Goal: Task Accomplishment & Management: Use online tool/utility

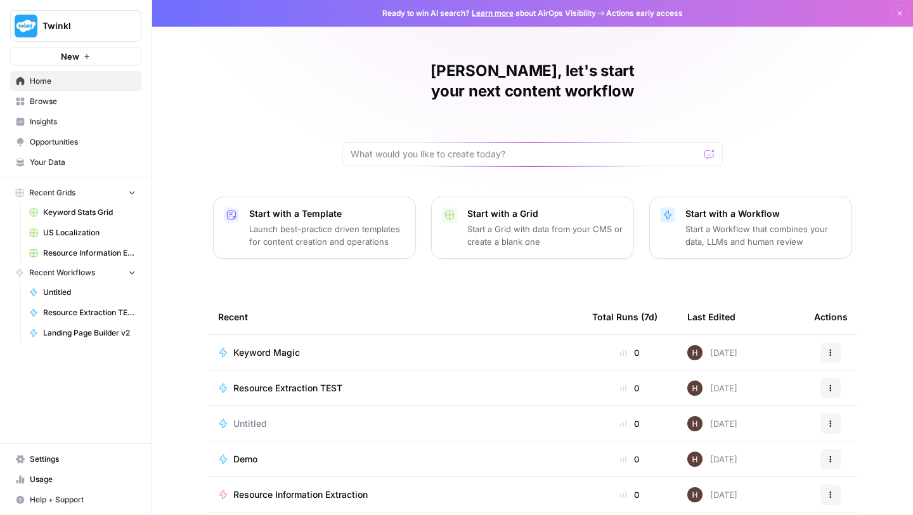
click at [55, 457] on span "Settings" at bounding box center [83, 458] width 106 height 11
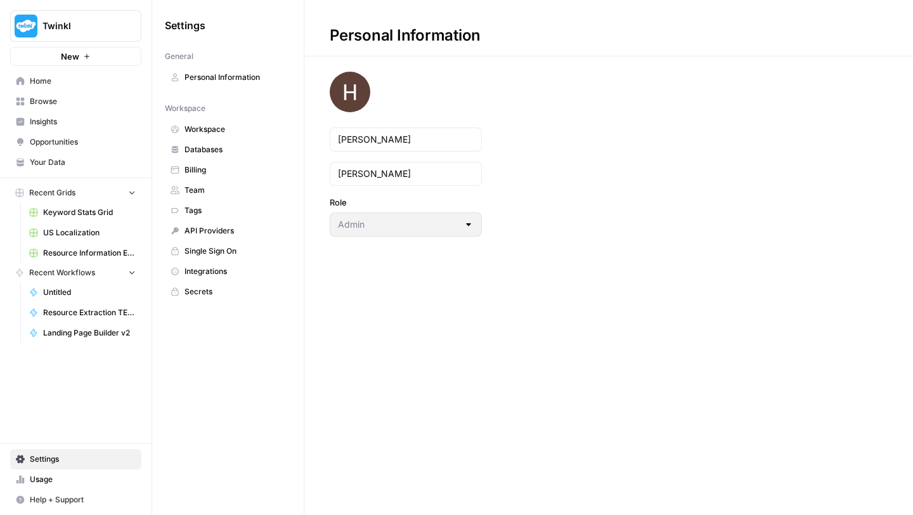
click at [204, 191] on span "Team" at bounding box center [235, 190] width 101 height 11
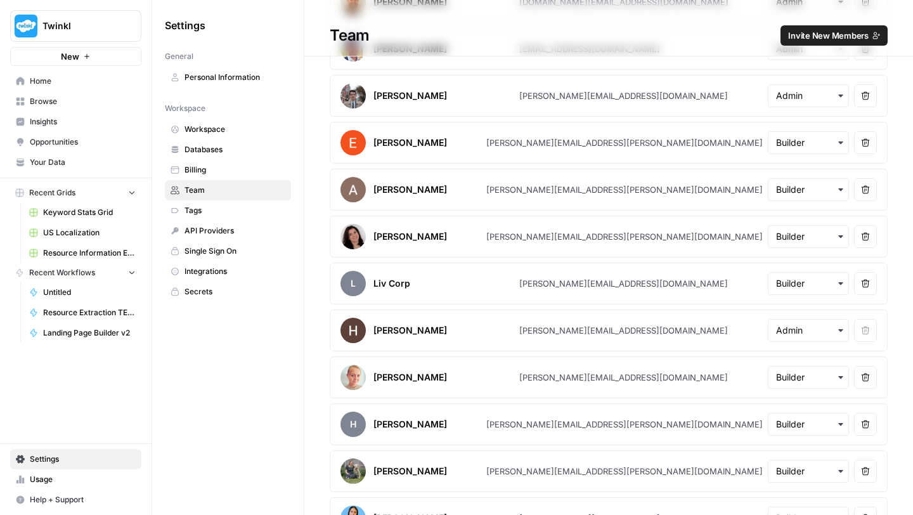
scroll to position [633, 0]
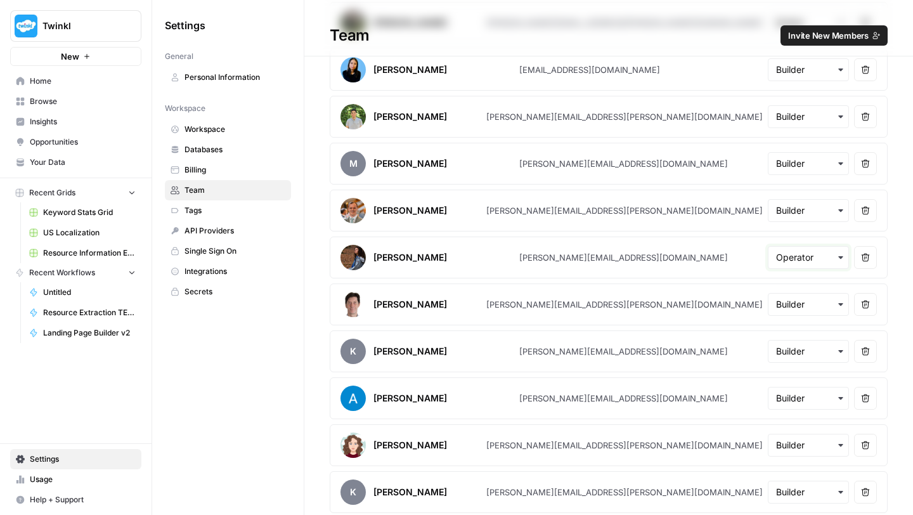
click at [807, 254] on input "text" at bounding box center [808, 257] width 65 height 13
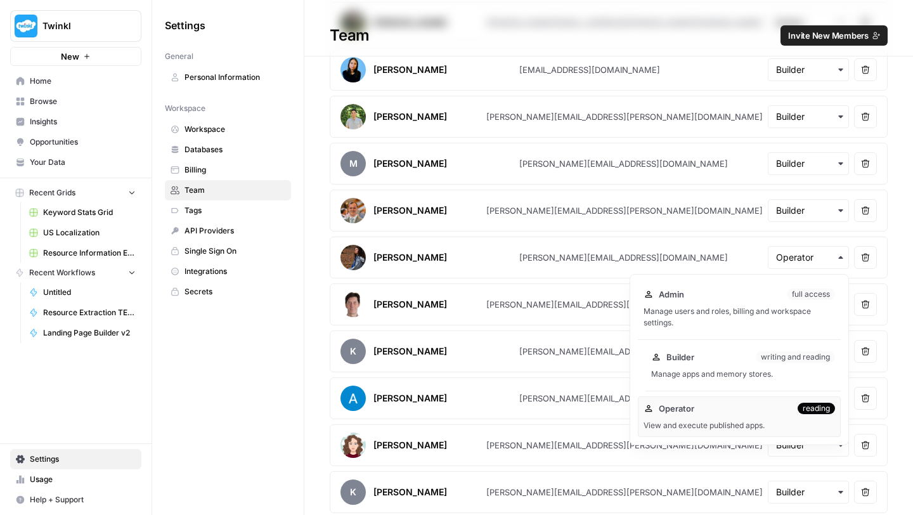
click at [710, 363] on div "Builder writing and reading Manage apps and memory stores." at bounding box center [742, 365] width 195 height 41
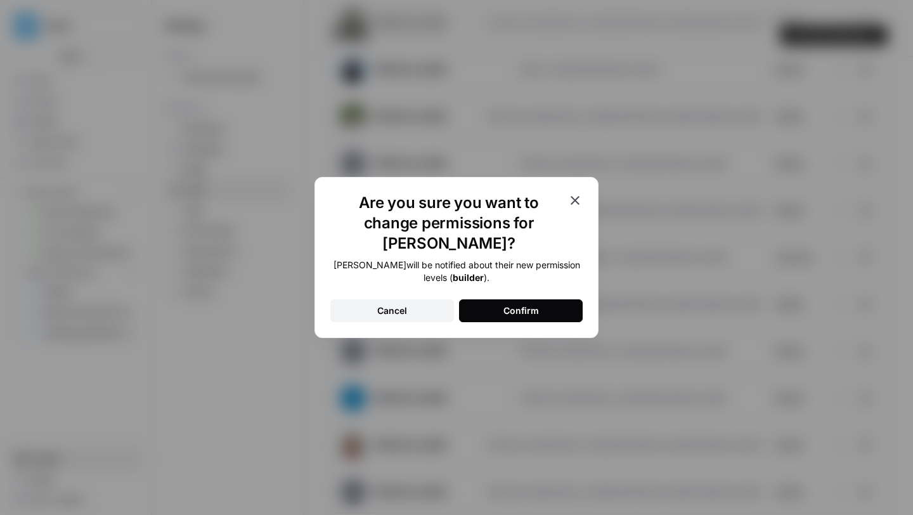
click at [491, 287] on div "[PERSON_NAME] will be notified about their new permission levels ( builder ). C…" at bounding box center [456, 290] width 252 height 63
click at [493, 299] on button "Confirm" at bounding box center [521, 310] width 124 height 23
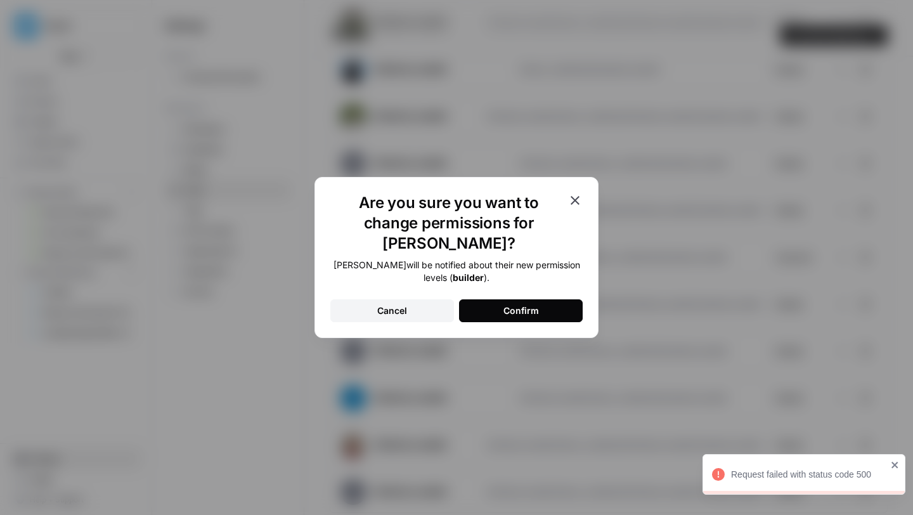
click at [573, 205] on icon "button" at bounding box center [575, 200] width 9 height 9
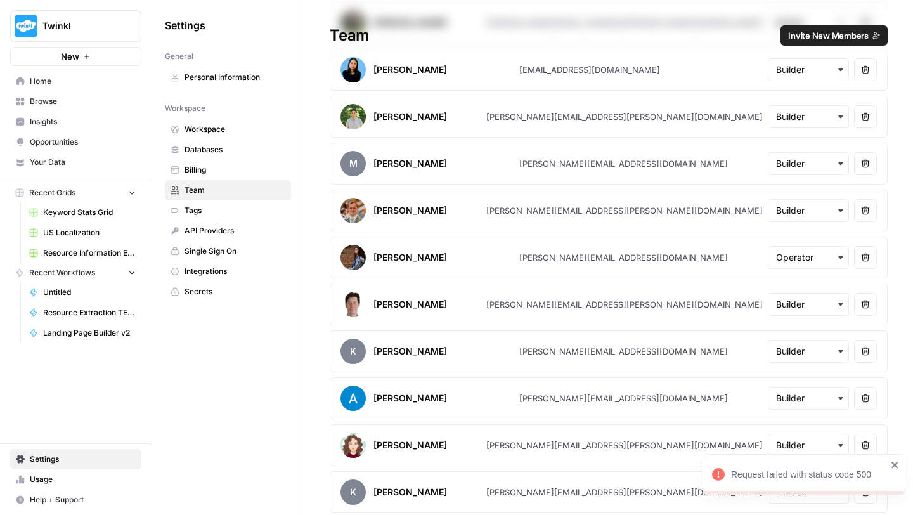
click at [865, 259] on icon "button" at bounding box center [866, 258] width 8 height 8
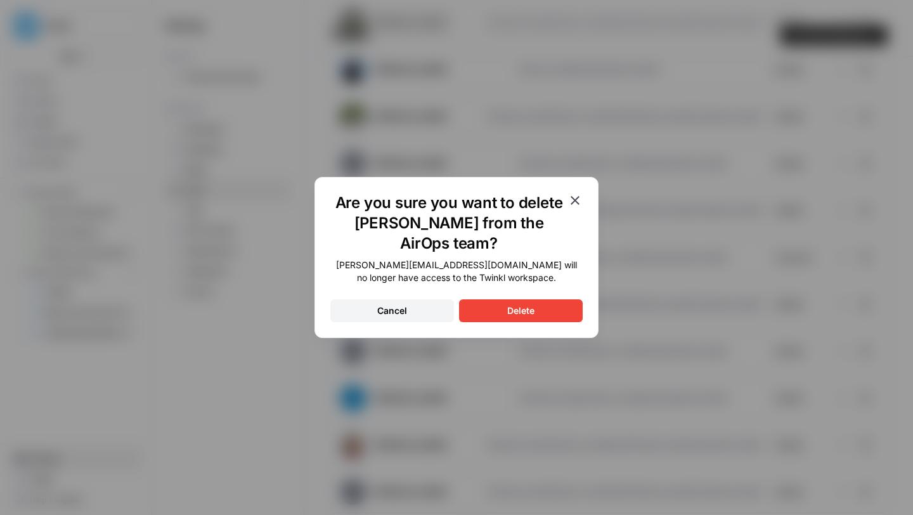
click at [534, 310] on div "Delete" at bounding box center [520, 310] width 27 height 13
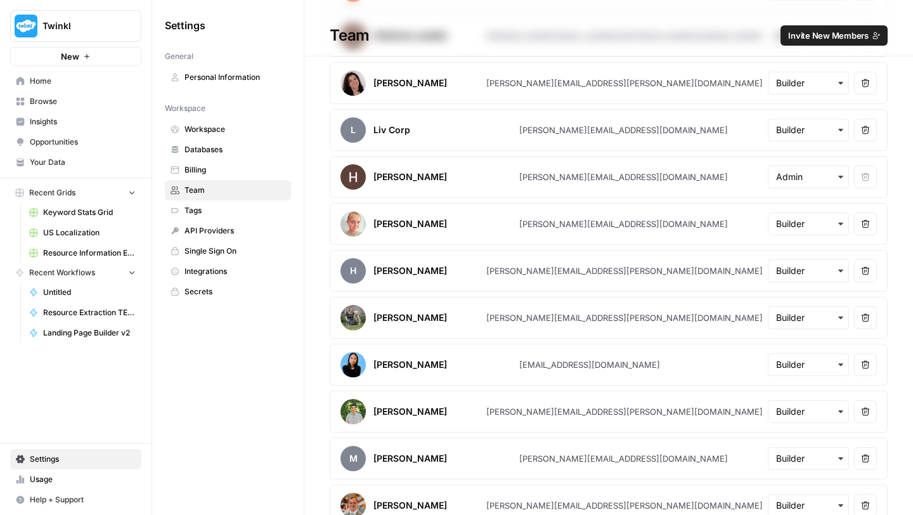
scroll to position [633, 0]
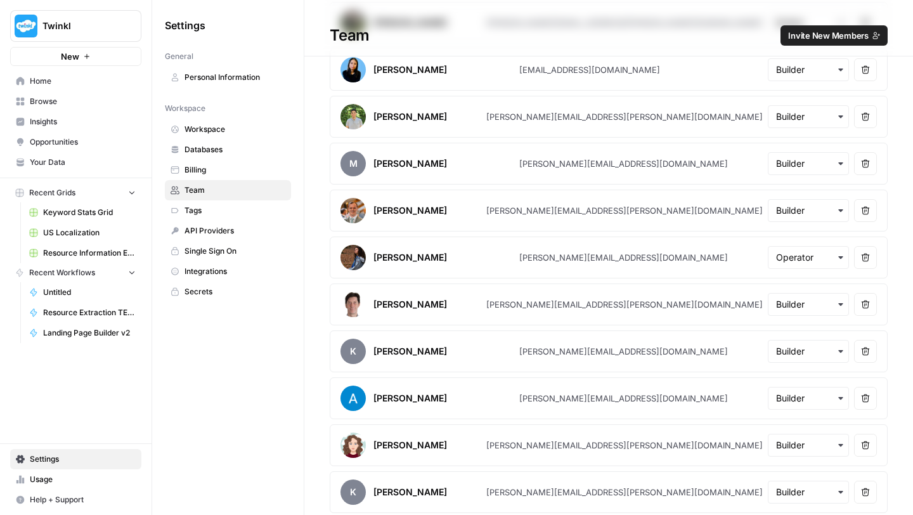
click at [869, 263] on button "Remove user" at bounding box center [865, 257] width 23 height 23
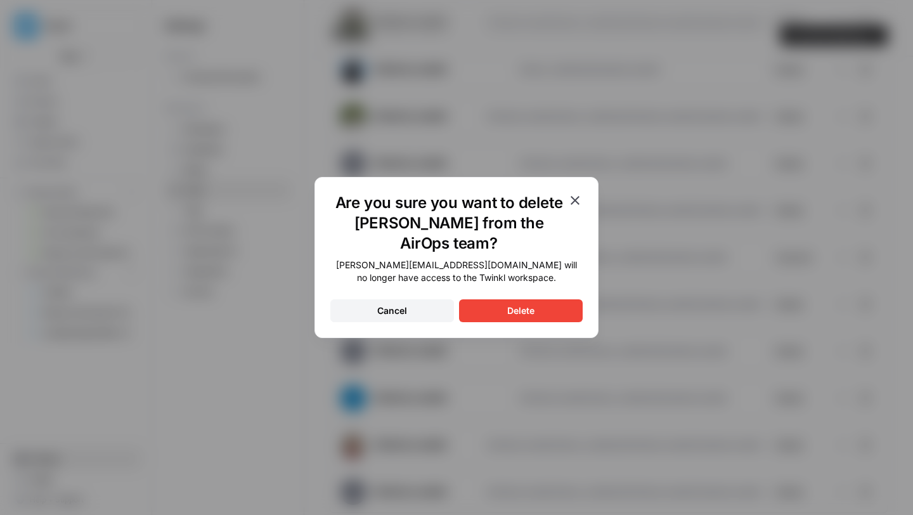
click at [547, 309] on button "Delete" at bounding box center [521, 310] width 124 height 23
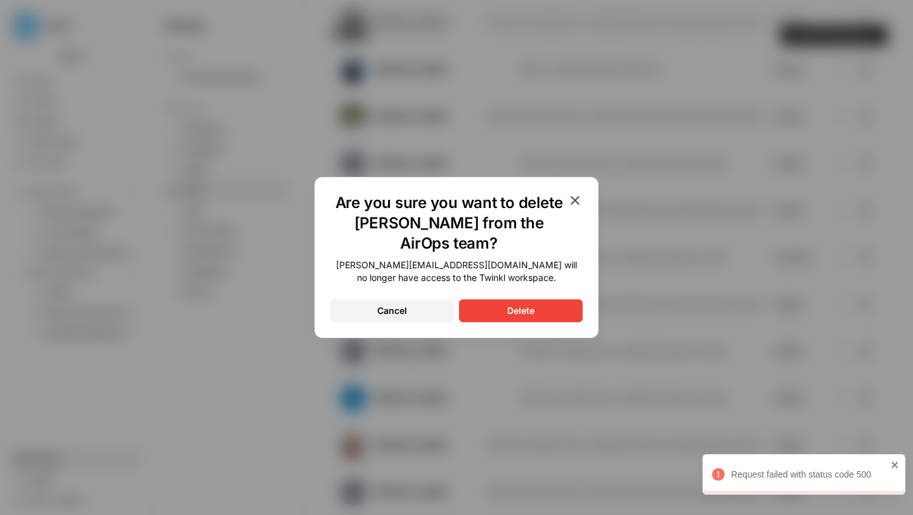
click at [567, 210] on h1 "Are you sure you want to delete [PERSON_NAME] from the AirOps team?" at bounding box center [448, 223] width 237 height 61
click at [576, 197] on icon "button" at bounding box center [574, 200] width 15 height 15
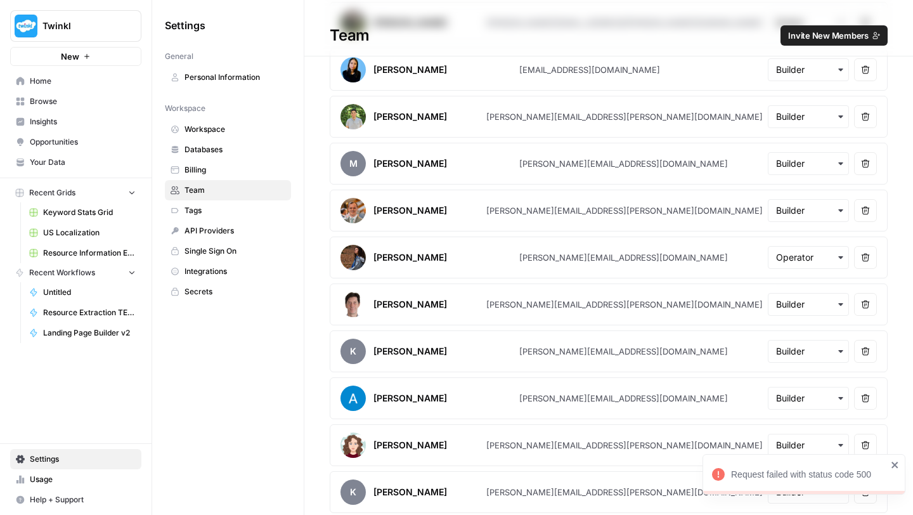
click at [39, 108] on link "Browse" at bounding box center [75, 101] width 131 height 20
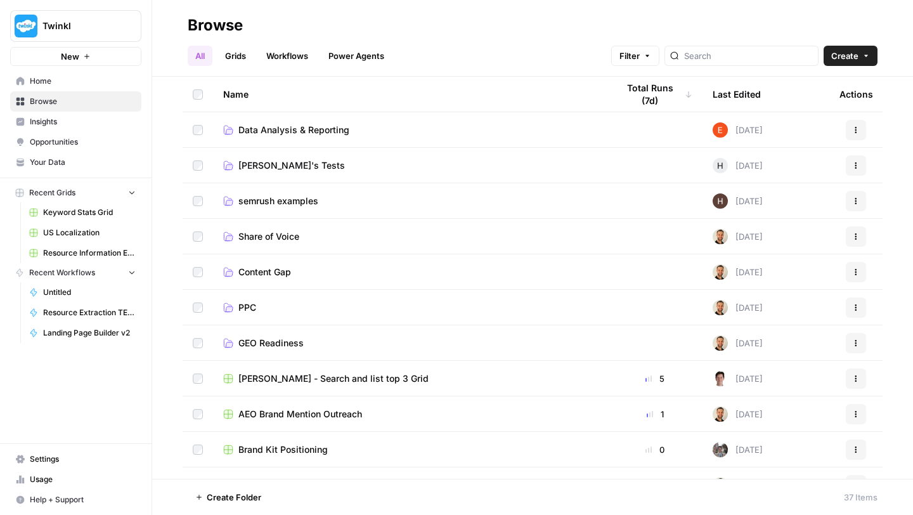
click at [268, 204] on span "semrush examples" at bounding box center [278, 201] width 80 height 13
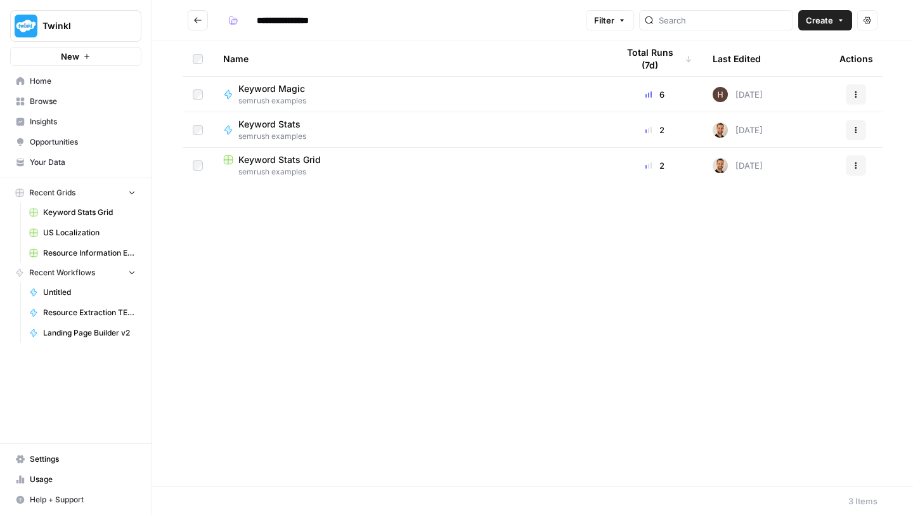
click at [277, 91] on span "Keyword Magic" at bounding box center [271, 88] width 67 height 13
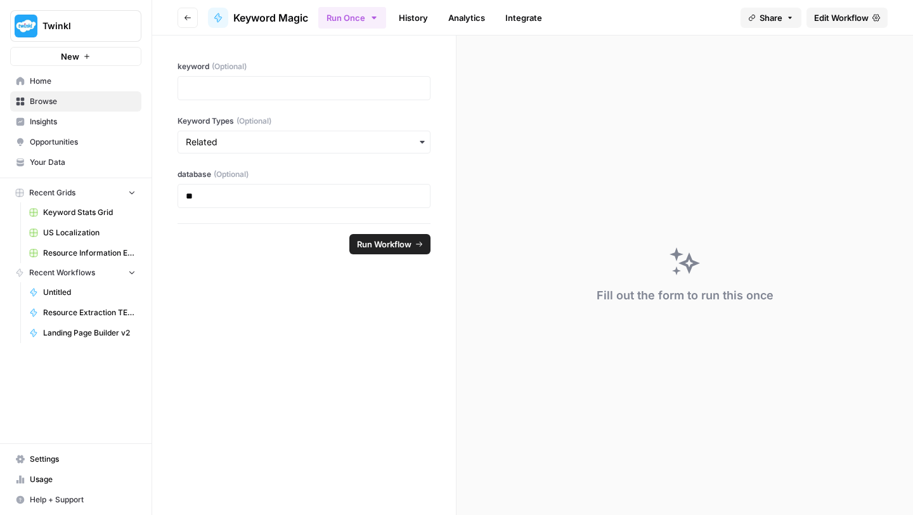
click at [830, 18] on span "Edit Workflow" at bounding box center [841, 17] width 55 height 13
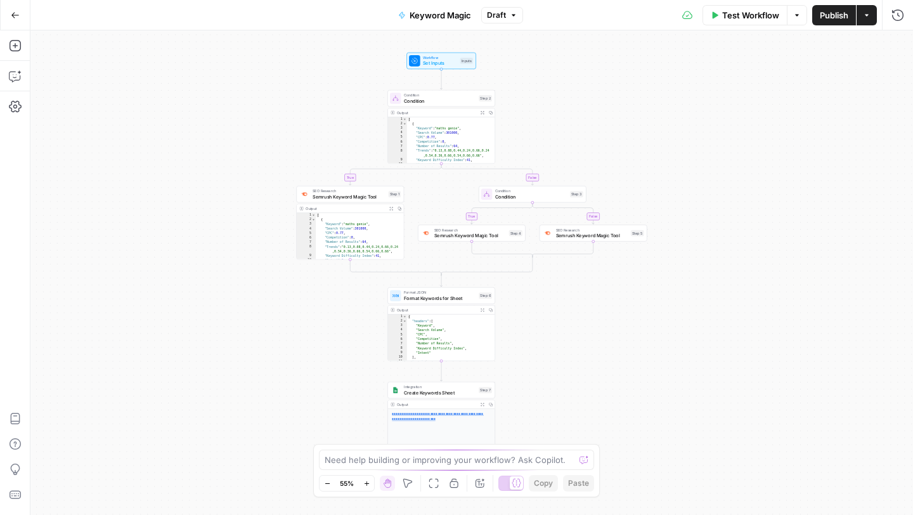
click at [367, 485] on icon "button" at bounding box center [366, 483] width 7 height 7
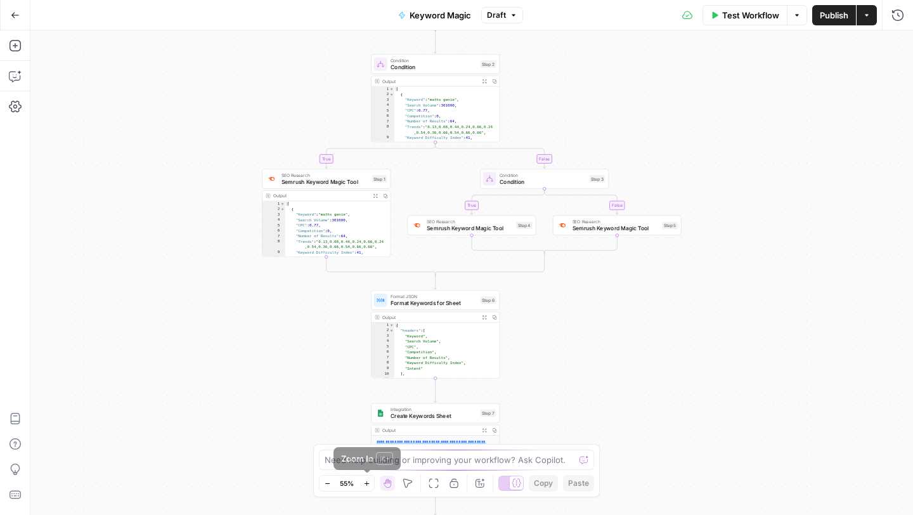
click at [367, 485] on icon "button" at bounding box center [366, 483] width 7 height 7
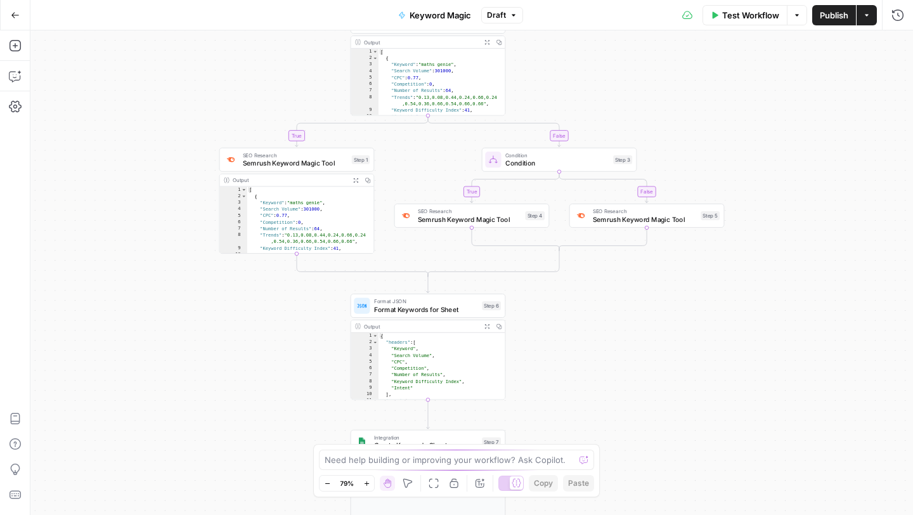
click at [367, 485] on icon "button" at bounding box center [366, 483] width 7 height 7
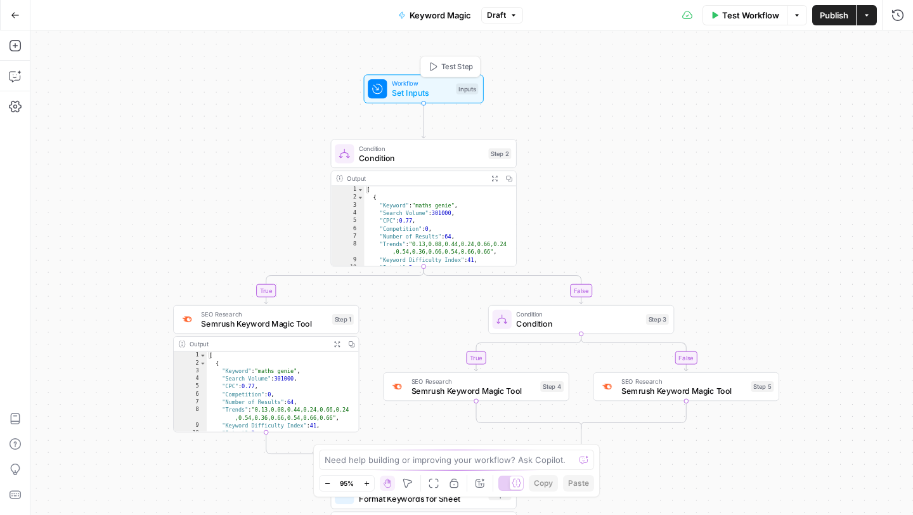
click at [406, 86] on span "Workflow" at bounding box center [422, 84] width 60 height 10
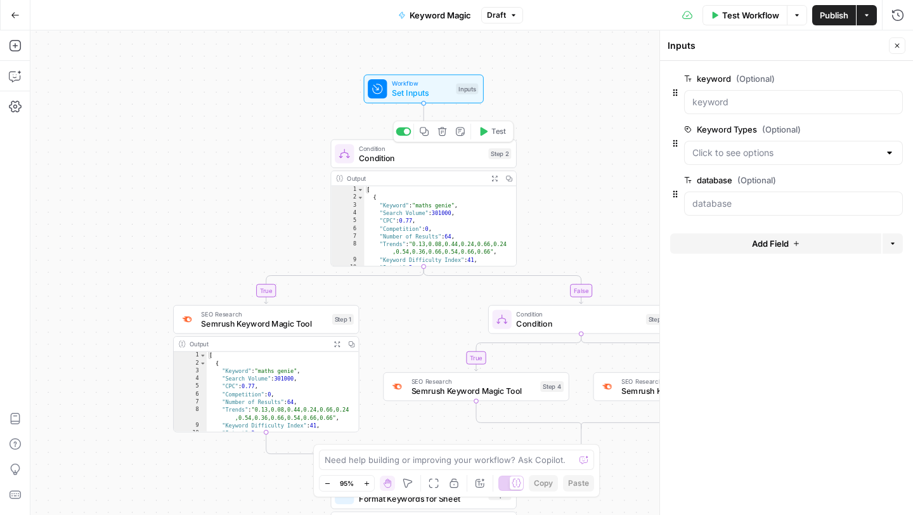
click at [438, 156] on span "Condition" at bounding box center [421, 158] width 125 height 12
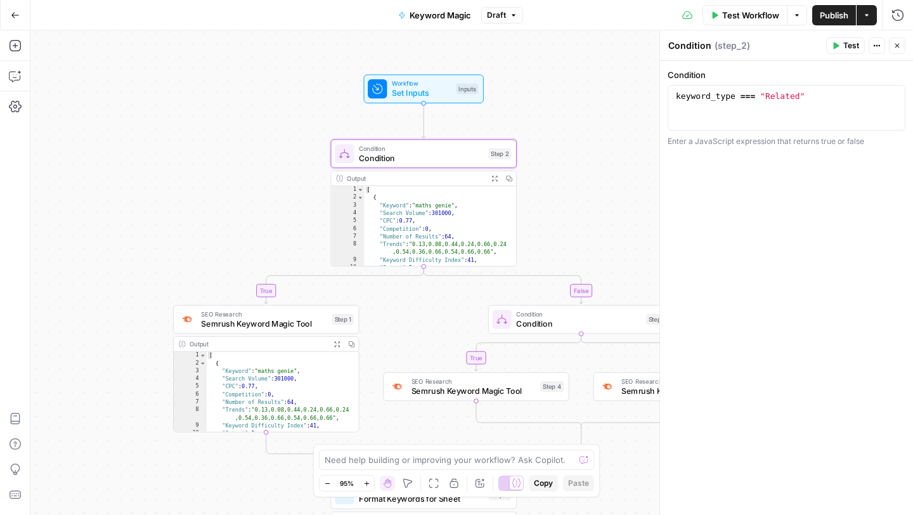
click at [898, 48] on icon "button" at bounding box center [897, 46] width 8 height 8
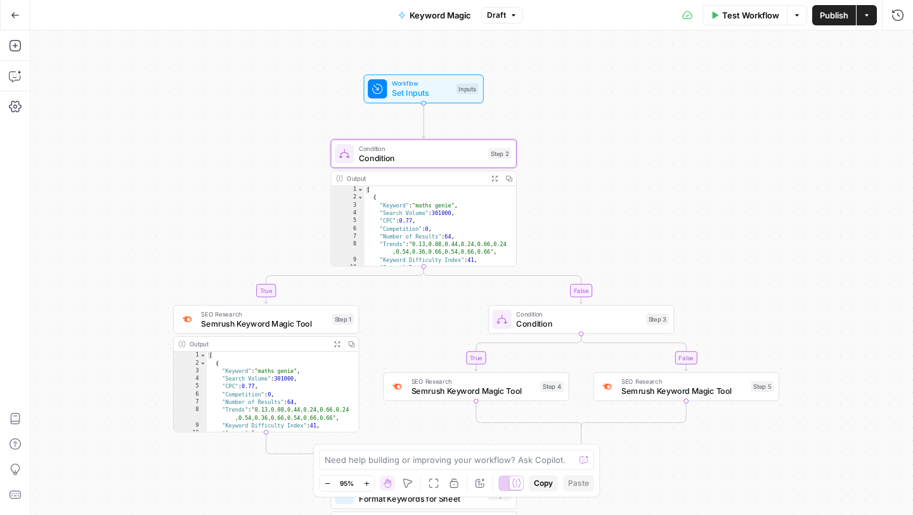
click at [410, 155] on span "Condition" at bounding box center [421, 158] width 125 height 12
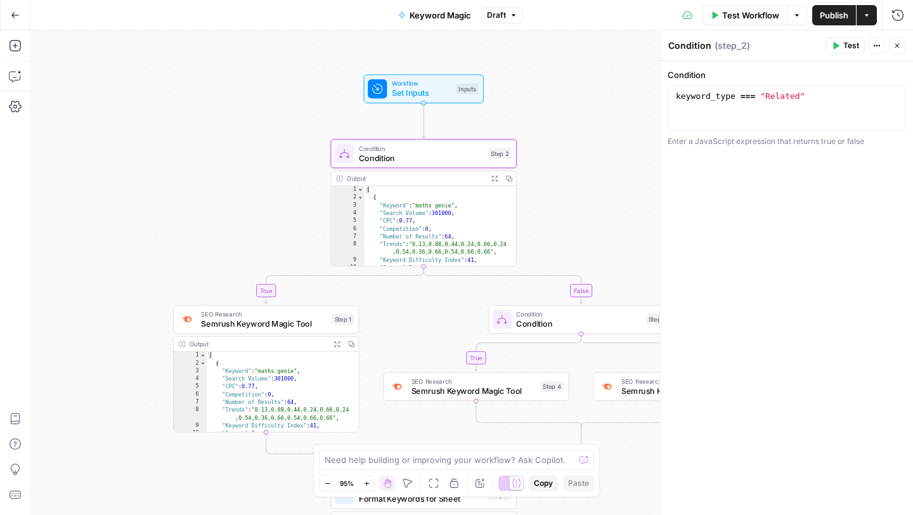
click at [619, 171] on div "true false true false Workflow Set Inputs Inputs Condition Condition Step 2 Out…" at bounding box center [471, 272] width 883 height 484
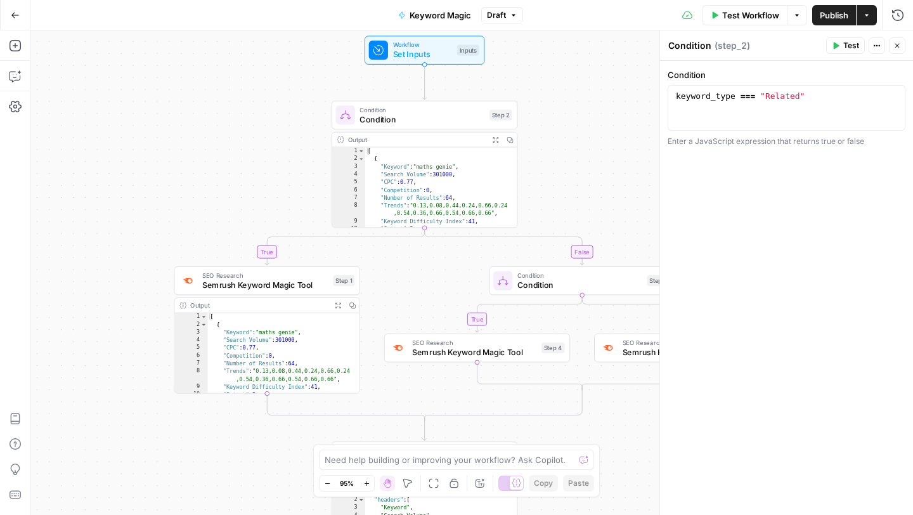
click at [898, 49] on icon "button" at bounding box center [897, 46] width 8 height 8
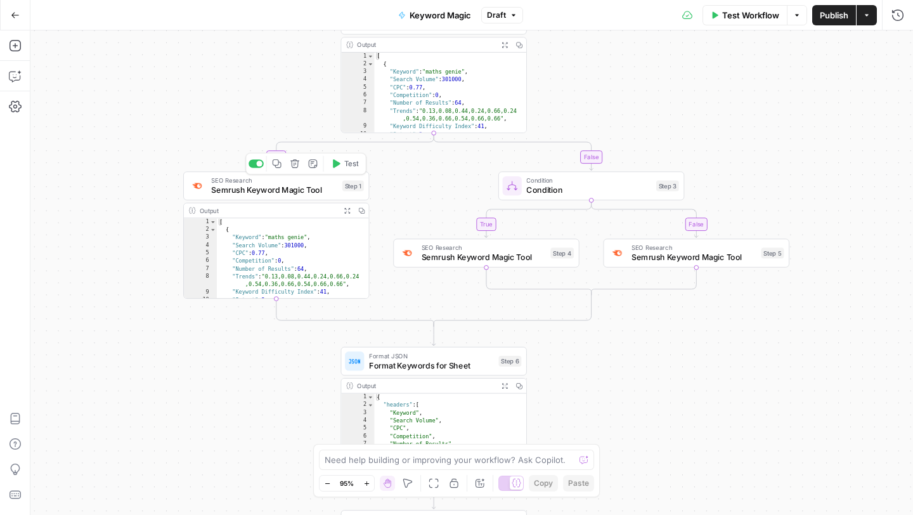
click at [246, 190] on span "Semrush Keyword Magic Tool" at bounding box center [274, 190] width 126 height 12
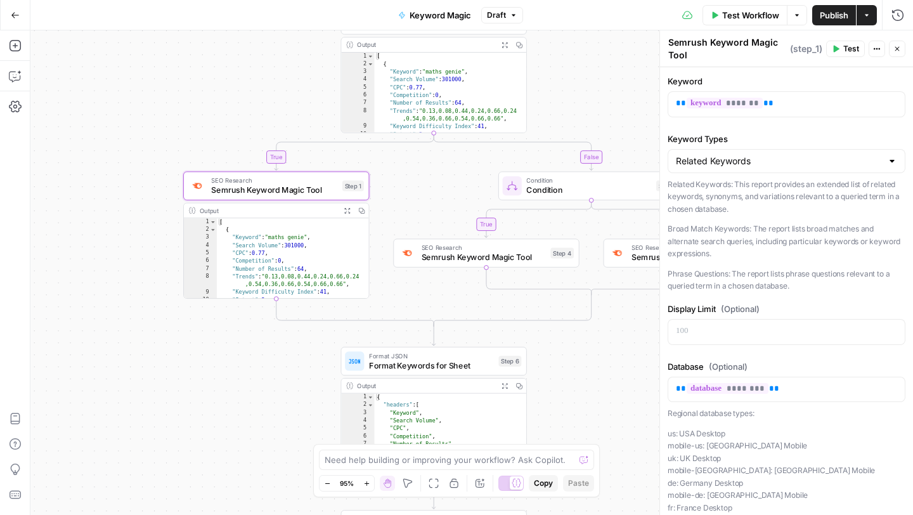
click at [620, 362] on div "true false true false Workflow Set Inputs Inputs Condition Condition Step 2 Out…" at bounding box center [471, 272] width 883 height 484
click at [892, 49] on button "Close" at bounding box center [897, 49] width 16 height 16
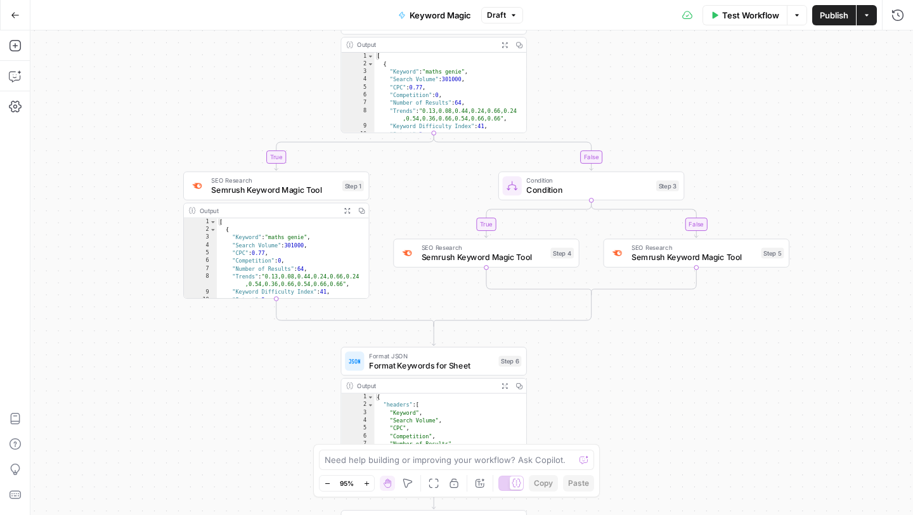
click at [554, 187] on span "Condition" at bounding box center [588, 190] width 125 height 12
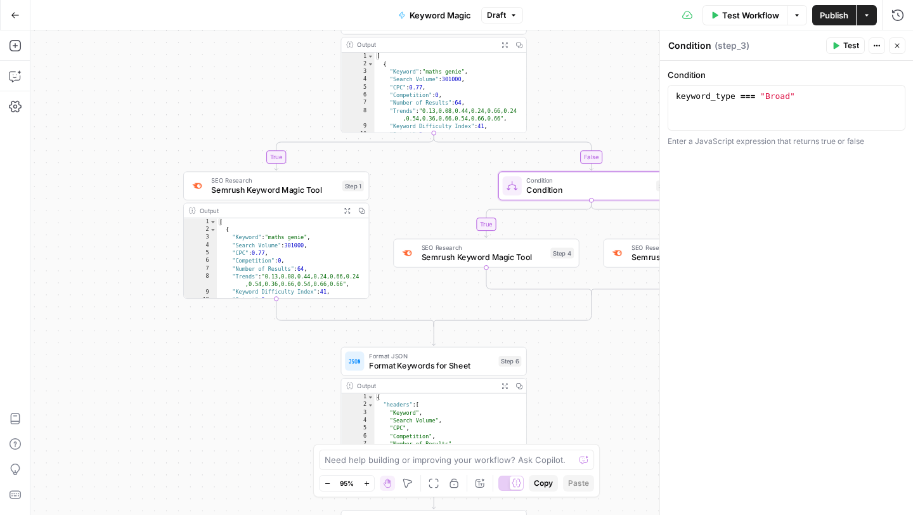
click at [626, 302] on div "true false true false Workflow Set Inputs Inputs Condition Condition Step 2 Out…" at bounding box center [471, 272] width 883 height 484
click at [501, 254] on span "Semrush Keyword Magic Tool" at bounding box center [484, 257] width 124 height 12
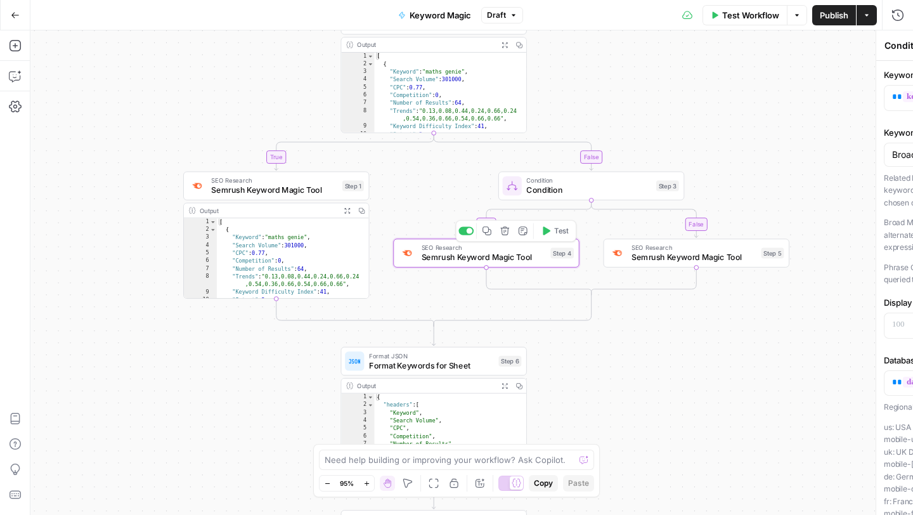
type textarea "Semrush Keyword Magic Tool"
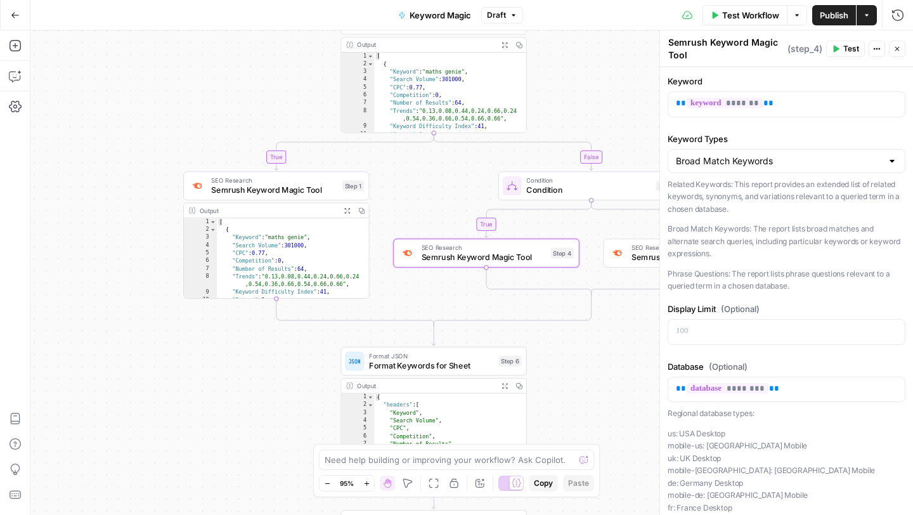
click at [629, 340] on div "true false true false Workflow Set Inputs Inputs Condition Condition Step 2 Out…" at bounding box center [471, 272] width 883 height 484
click at [626, 256] on div at bounding box center [616, 252] width 19 height 19
click at [597, 349] on div "true false true false Workflow Set Inputs Inputs Condition Condition Step 2 Out…" at bounding box center [471, 272] width 883 height 484
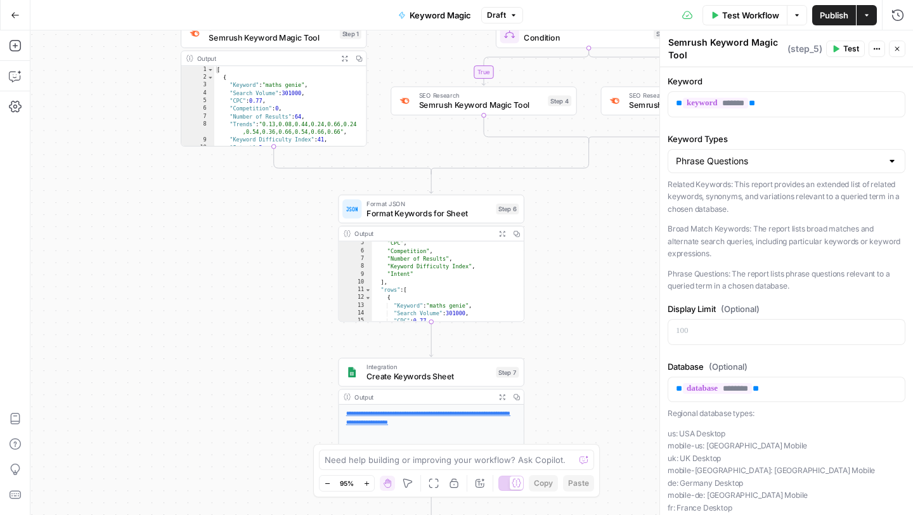
scroll to position [60, 0]
click at [415, 207] on span "Format Keywords for Sheet" at bounding box center [428, 213] width 125 height 12
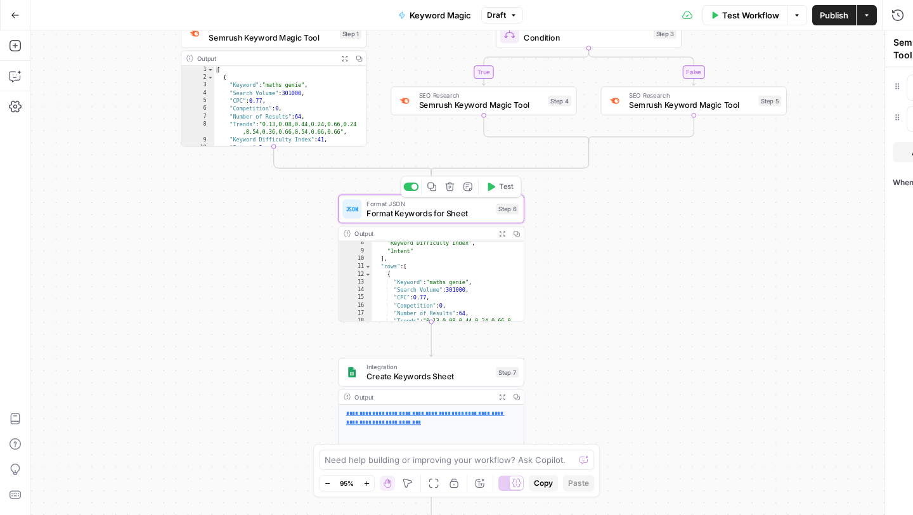
type textarea "Format Keywords for Sheet"
